Goal: Task Accomplishment & Management: Complete application form

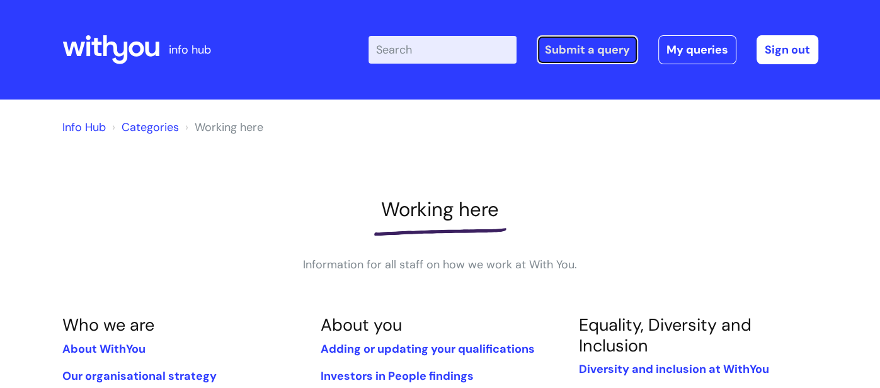
click at [601, 45] on link "Submit a query" at bounding box center [587, 49] width 101 height 29
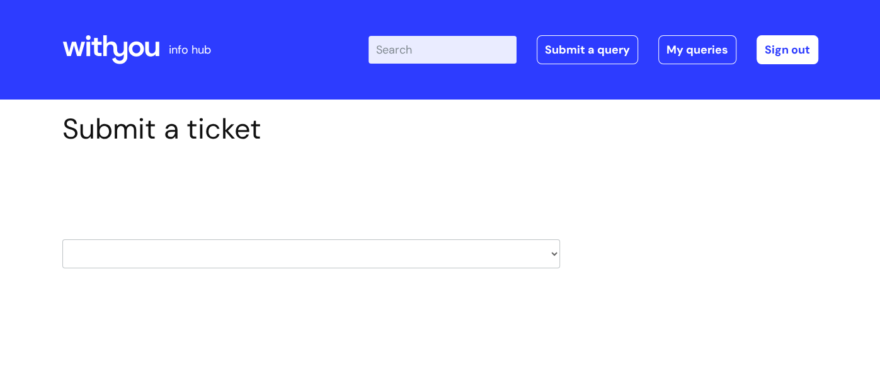
click at [154, 244] on select "HR / People IT and Support Clinical Drug Alerts Finance Accounts Data Support T…" at bounding box center [311, 253] width 498 height 29
select select "it_and_support"
click at [62, 239] on select "HR / People IT and Support Clinical Drug Alerts Finance Accounts Data Support T…" at bounding box center [311, 253] width 498 height 29
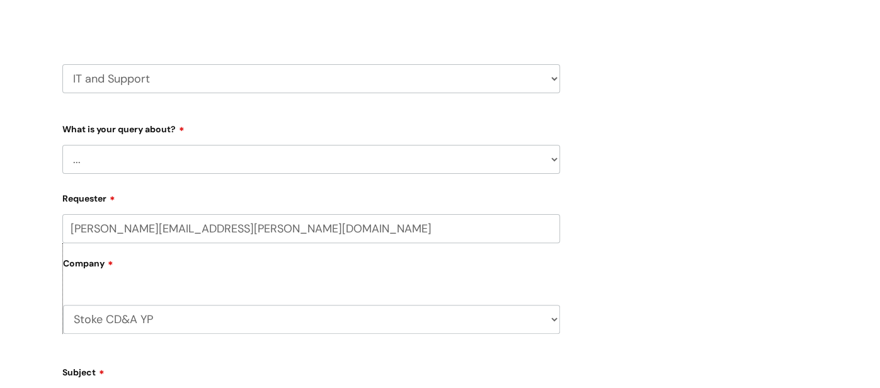
scroll to position [210, 0]
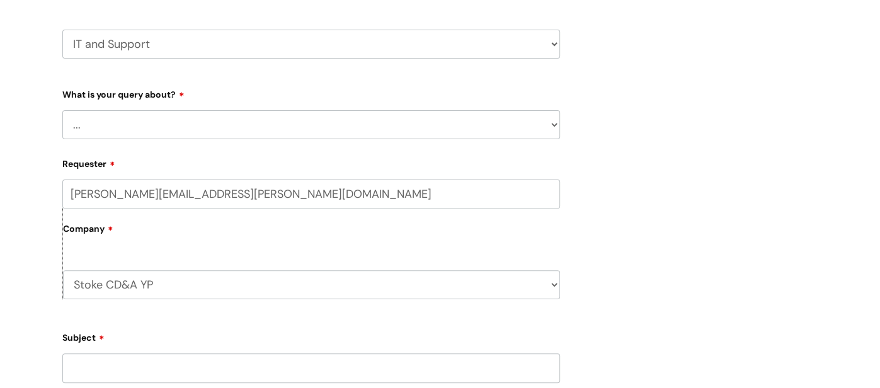
click at [231, 120] on select "... Mobile Phone Reset & MFA Accounts, Starters and Leavers IT Hardware issue I…" at bounding box center [311, 124] width 498 height 29
select select "I need help logging in"
click at [62, 110] on select "... Mobile Phone Reset & MFA Accounts, Starters and Leavers IT Hardware issue I…" at bounding box center [311, 124] width 498 height 29
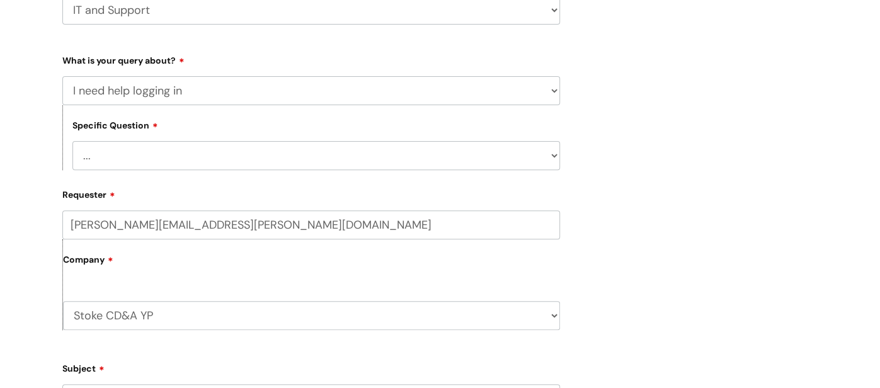
scroll to position [255, 0]
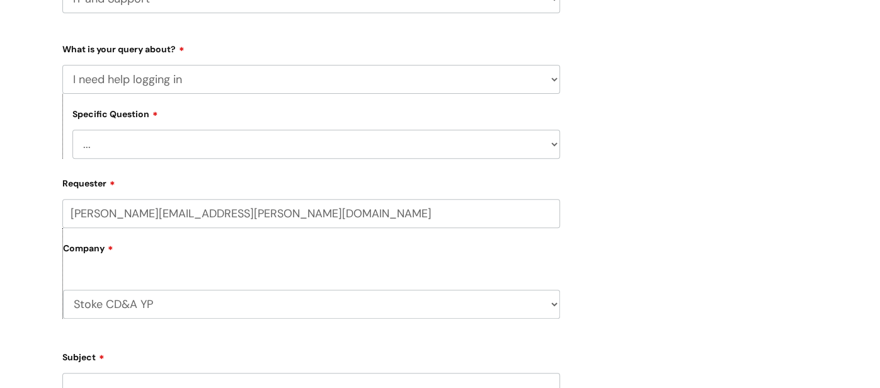
click at [241, 136] on select "... I need help logging into my laptop/chromebook I need access or help logging…" at bounding box center [316, 144] width 488 height 29
select select "I need access or help logging into a system, including Single Sign On"
click at [72, 130] on select "... I need help logging into my laptop/chromebook I need access or help logging…" at bounding box center [316, 144] width 488 height 29
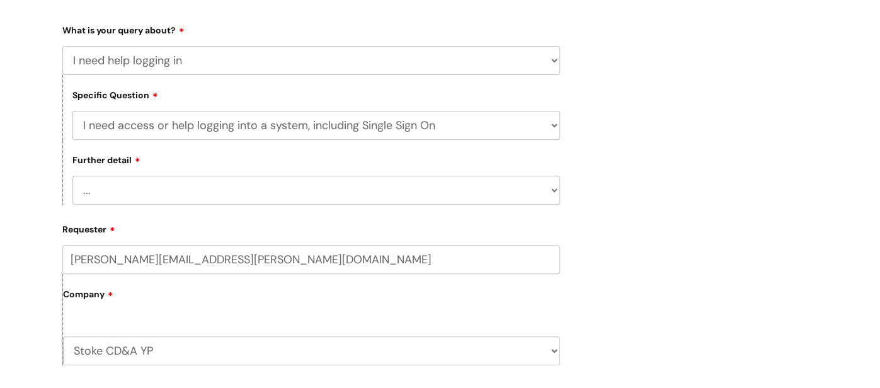
scroll to position [275, 0]
click at [267, 192] on select "... Nebula Halo IT Portal PCMIS [PERSON_NAME] iTrent CJSM NHS email Summary Car…" at bounding box center [316, 189] width 488 height 29
select select "Nebula"
click at [72, 176] on select "... Nebula Halo IT Portal PCMIS [PERSON_NAME] iTrent CJSM NHS email Summary Car…" at bounding box center [316, 189] width 488 height 29
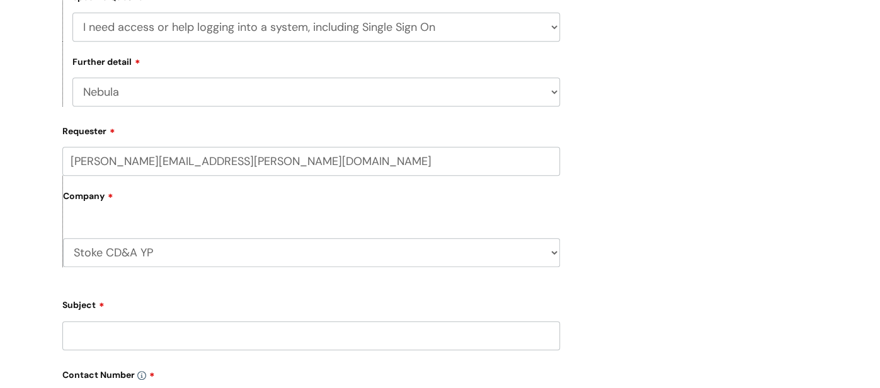
scroll to position [548, 0]
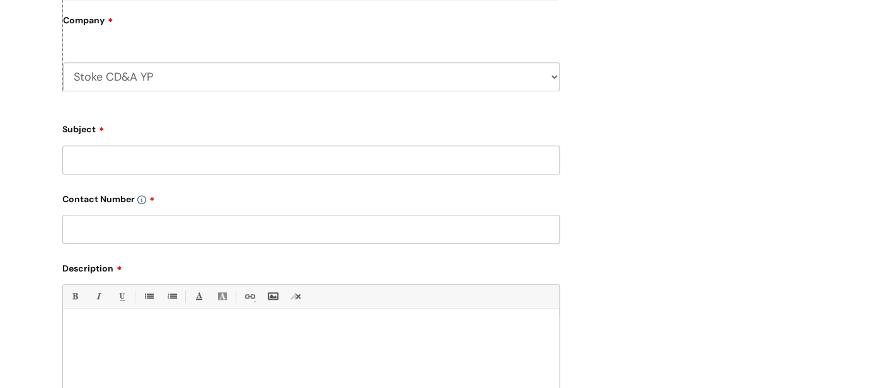
click at [186, 162] on input "Subject" at bounding box center [311, 160] width 498 height 29
type input "Nebula"
click at [164, 226] on input "text" at bounding box center [311, 229] width 498 height 29
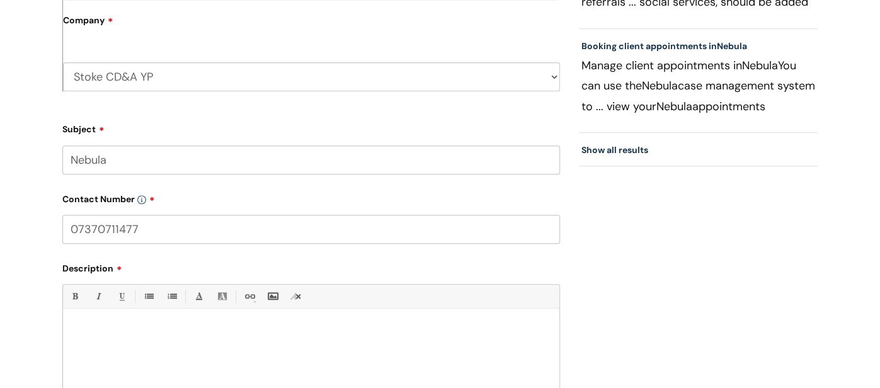
type input "07370711477"
click at [175, 343] on div at bounding box center [311, 359] width 497 height 87
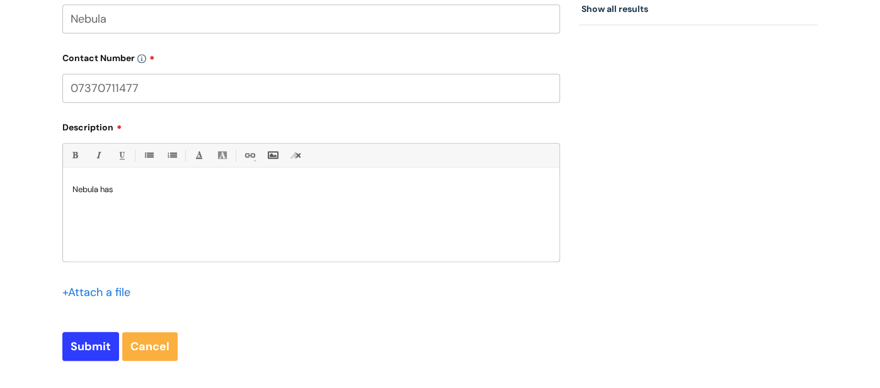
scroll to position [699, 0]
